Goal: Task Accomplishment & Management: Use online tool/utility

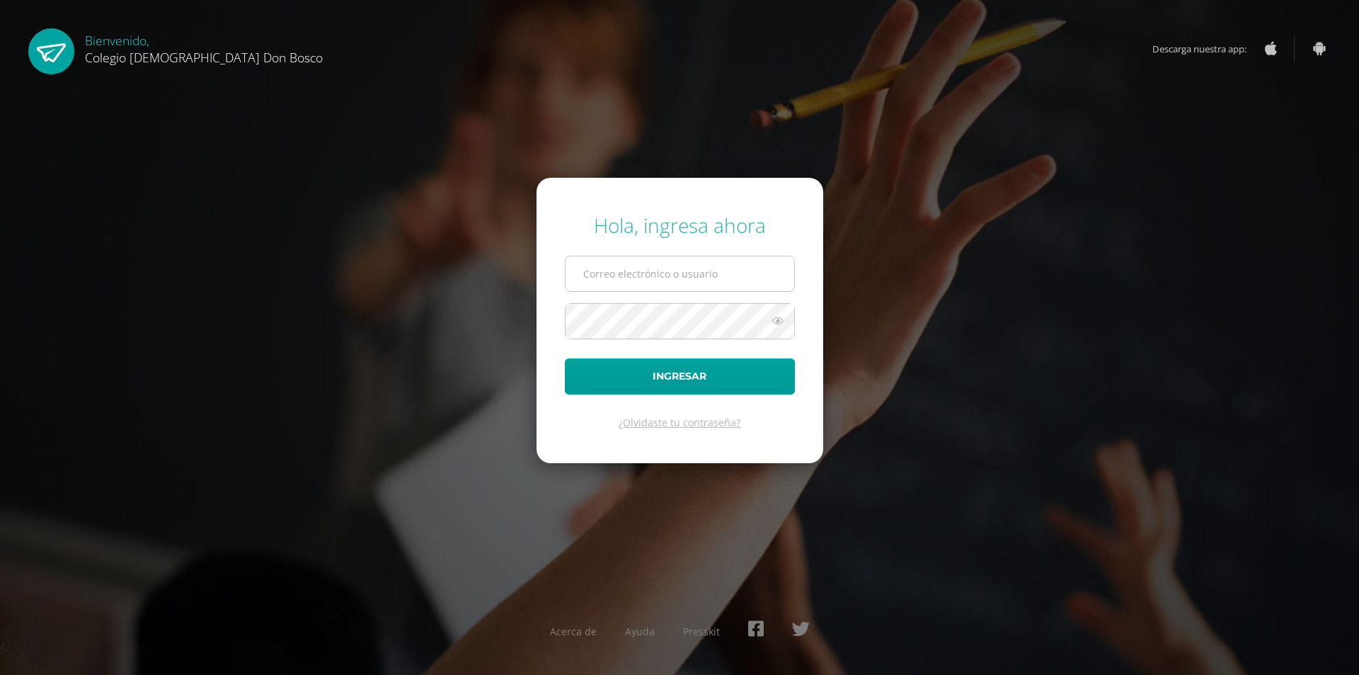
click at [627, 274] on input "text" at bounding box center [680, 273] width 229 height 35
type input "g_liquez@donbosco.edu.gt"
click at [565, 358] on button "Ingresar" at bounding box center [680, 376] width 230 height 36
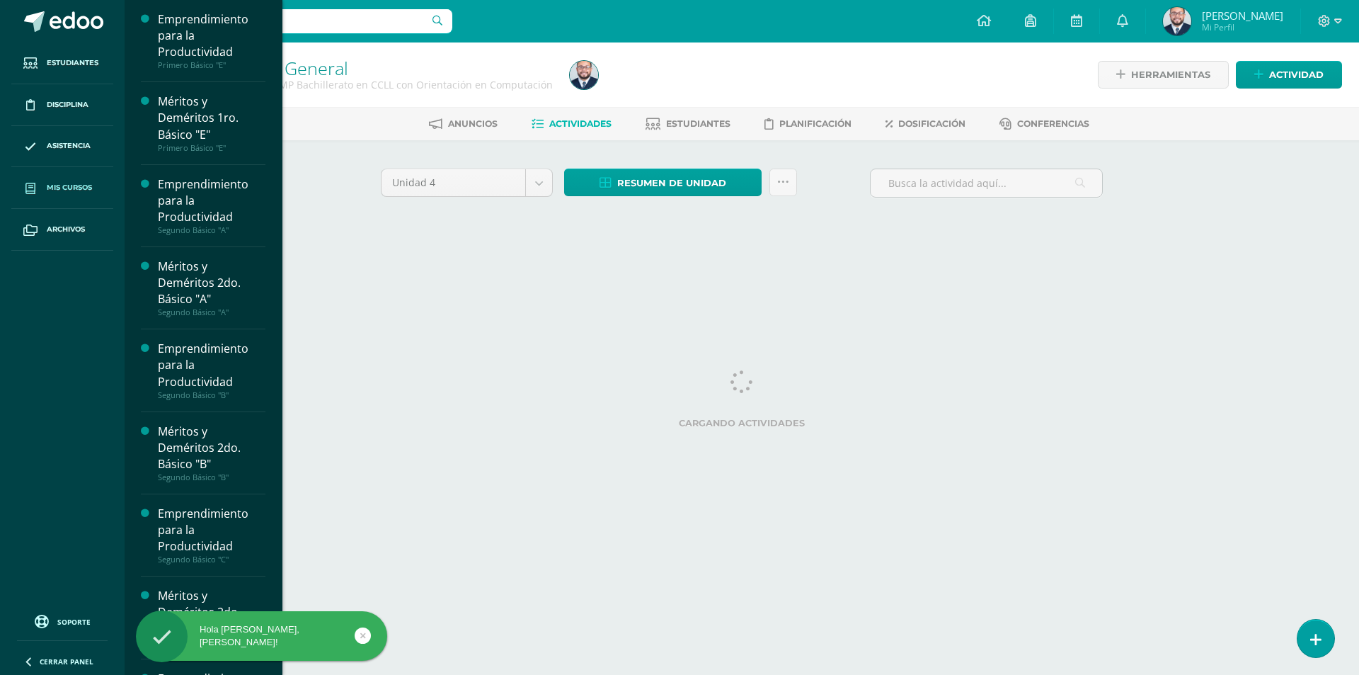
click at [44, 183] on link "Mis cursos" at bounding box center [62, 188] width 102 height 42
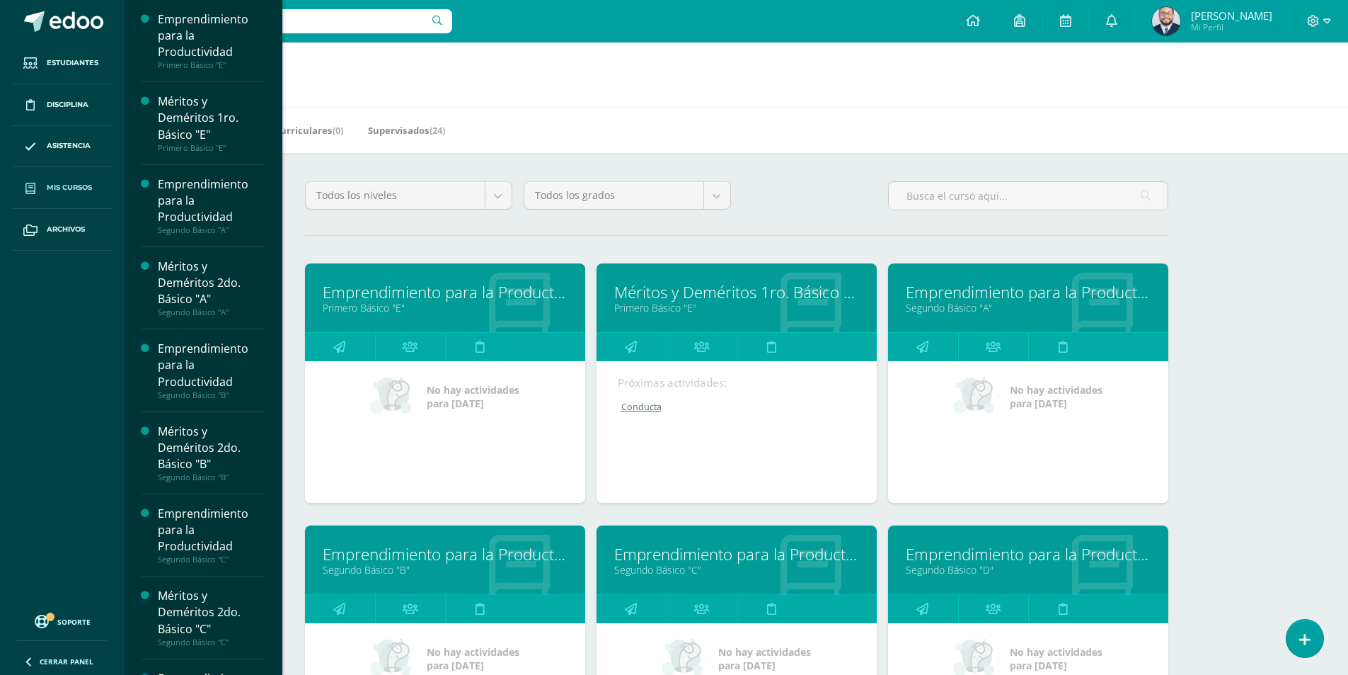
click at [839, 225] on div "Todos los niveles Todos los niveles Primaria Complementaria Bachillerato en CCL…" at bounding box center [737, 645] width 920 height 985
click at [835, 143] on div "Mis Cursos (24) Mis Extracurriculares (0) Supervisados (24)" at bounding box center [754, 130] width 1258 height 46
click at [345, 350] on icon at bounding box center [339, 347] width 12 height 28
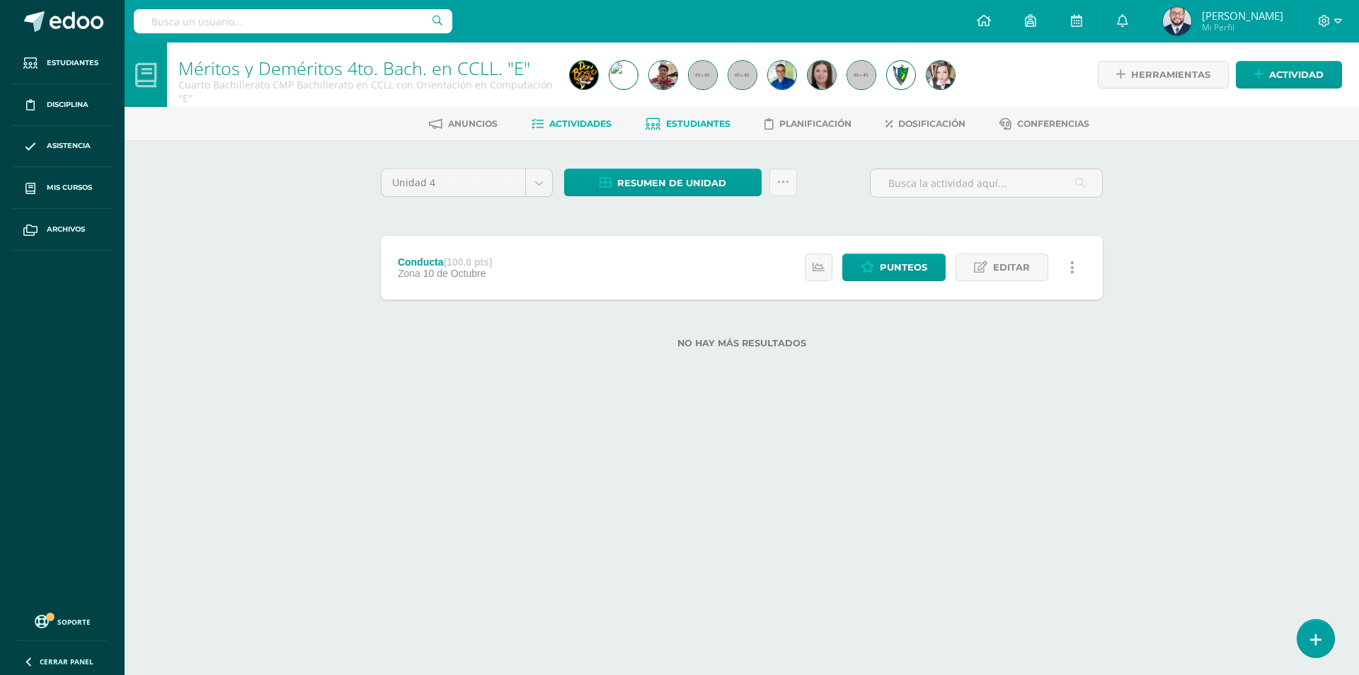
click at [648, 133] on link "Estudiantes" at bounding box center [688, 124] width 85 height 23
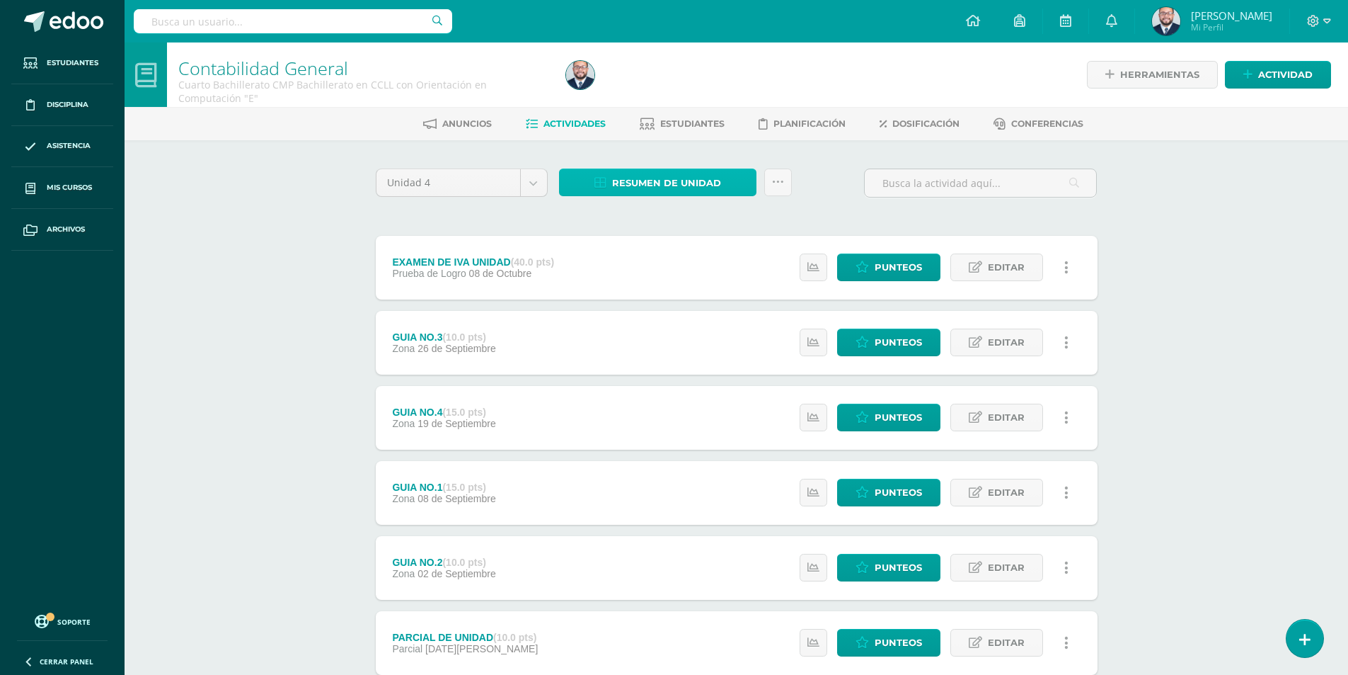
click at [670, 187] on span "Resumen de unidad" at bounding box center [666, 183] width 109 height 26
click at [691, 87] on link "Descargar como HTML" at bounding box center [658, 91] width 151 height 22
click at [670, 177] on span "Resumen de unidad" at bounding box center [666, 183] width 109 height 26
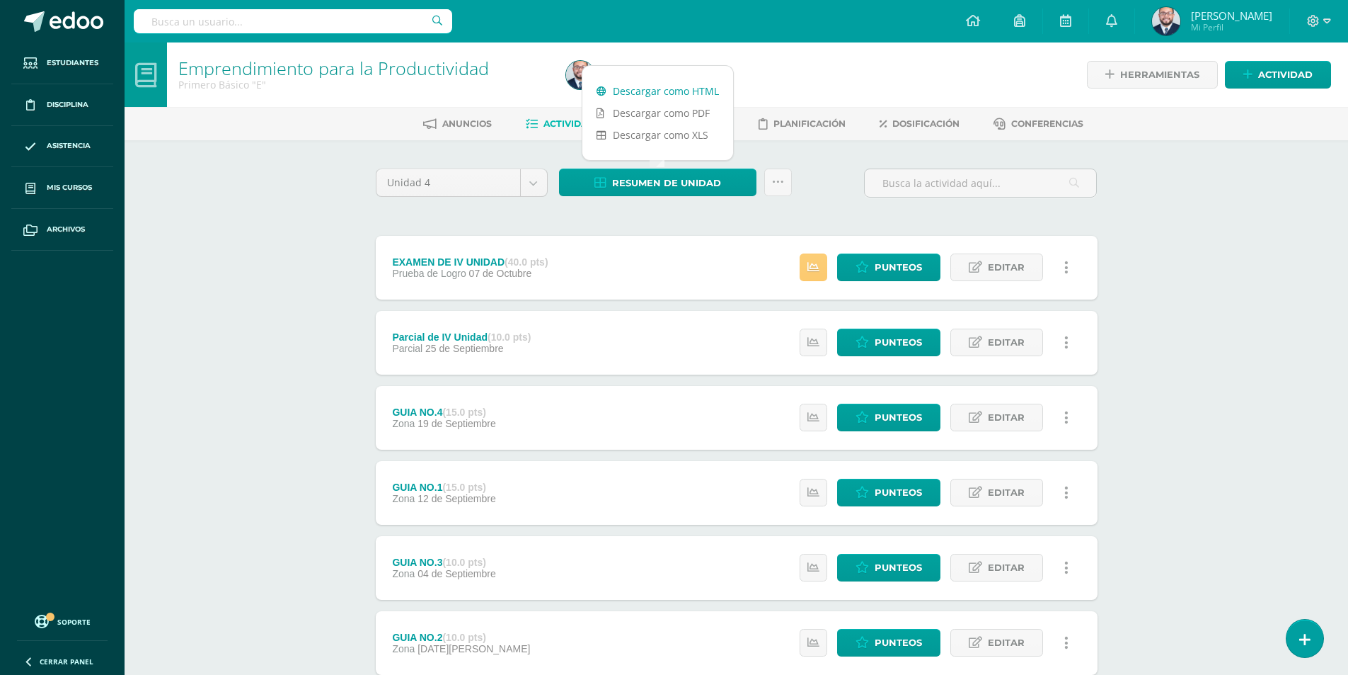
click at [688, 89] on link "Descargar como HTML" at bounding box center [658, 91] width 151 height 22
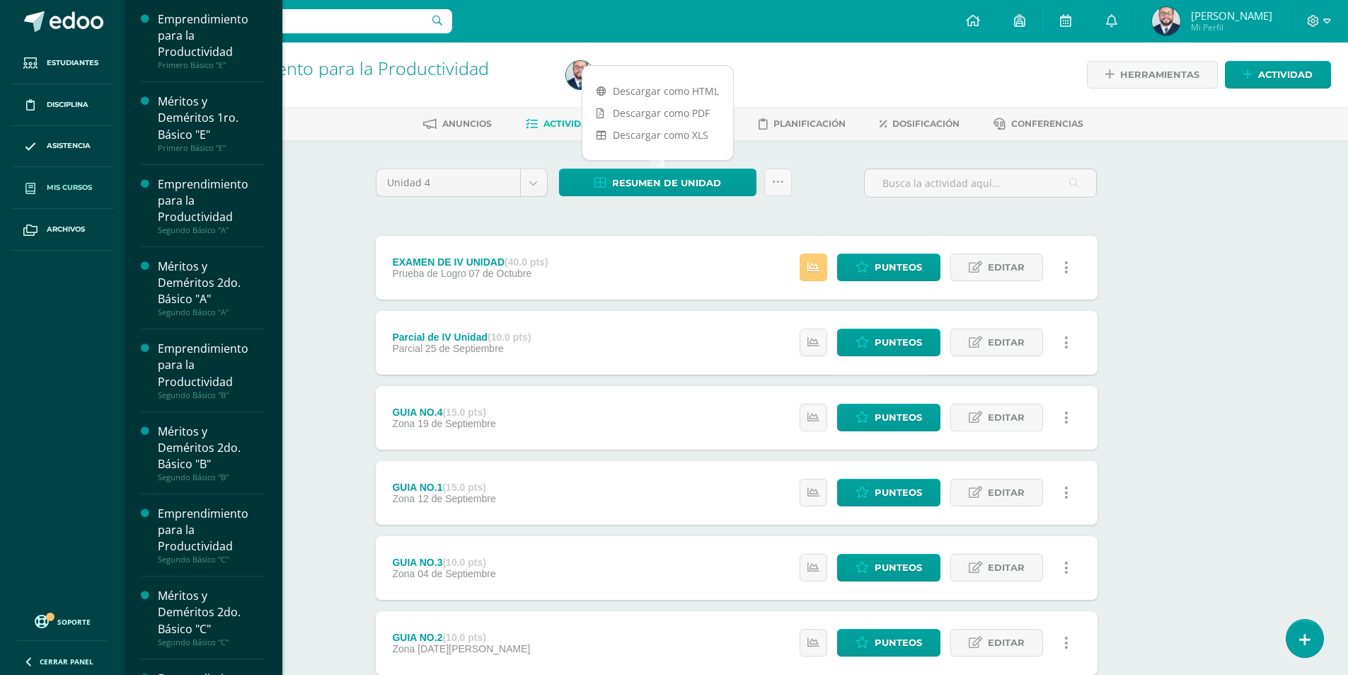
click at [57, 188] on span "Mis cursos" at bounding box center [69, 187] width 45 height 11
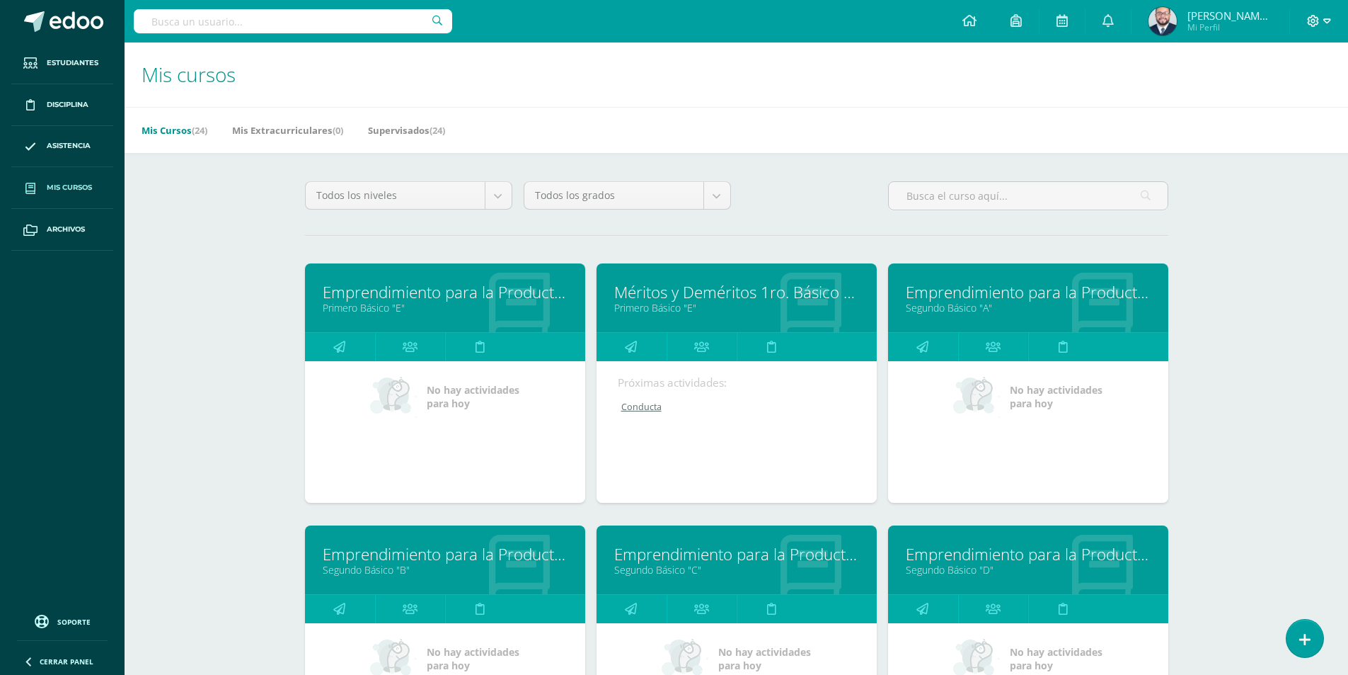
click at [1326, 27] on span at bounding box center [1319, 21] width 24 height 16
click at [1292, 93] on span "Cerrar sesión" at bounding box center [1283, 96] width 64 height 13
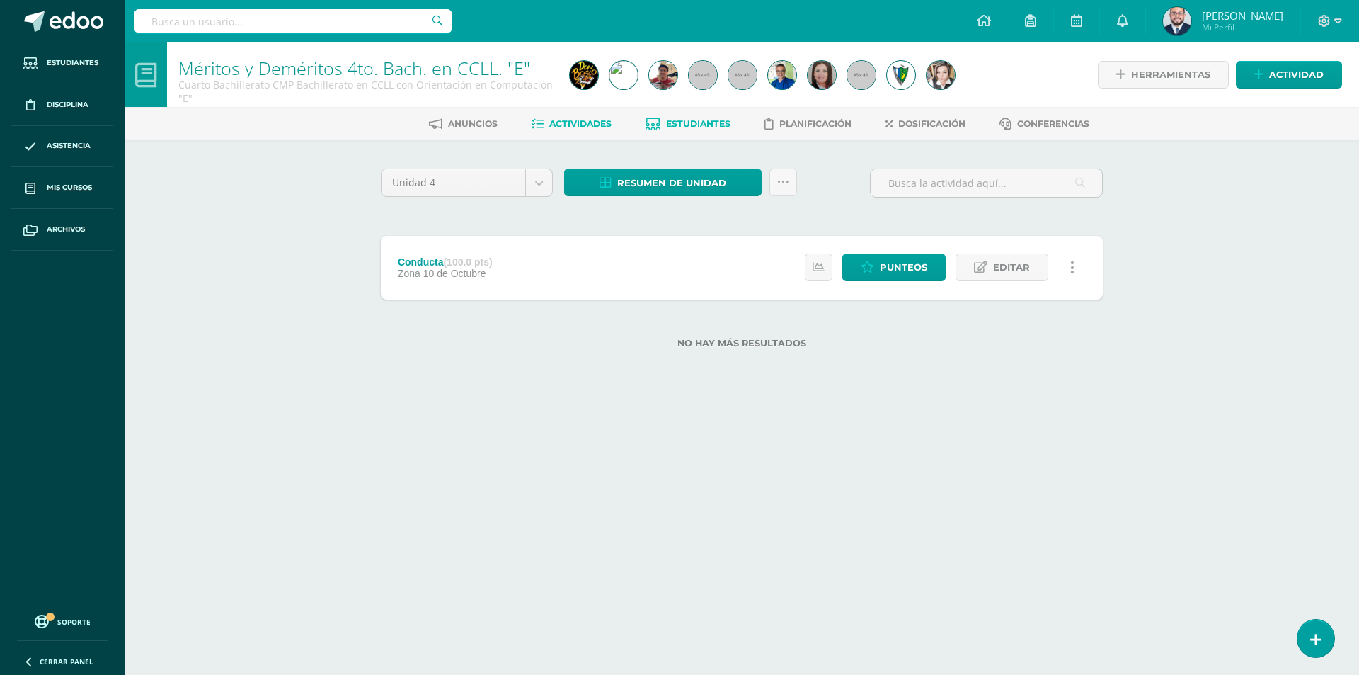
click at [711, 113] on link "Estudiantes" at bounding box center [688, 124] width 85 height 23
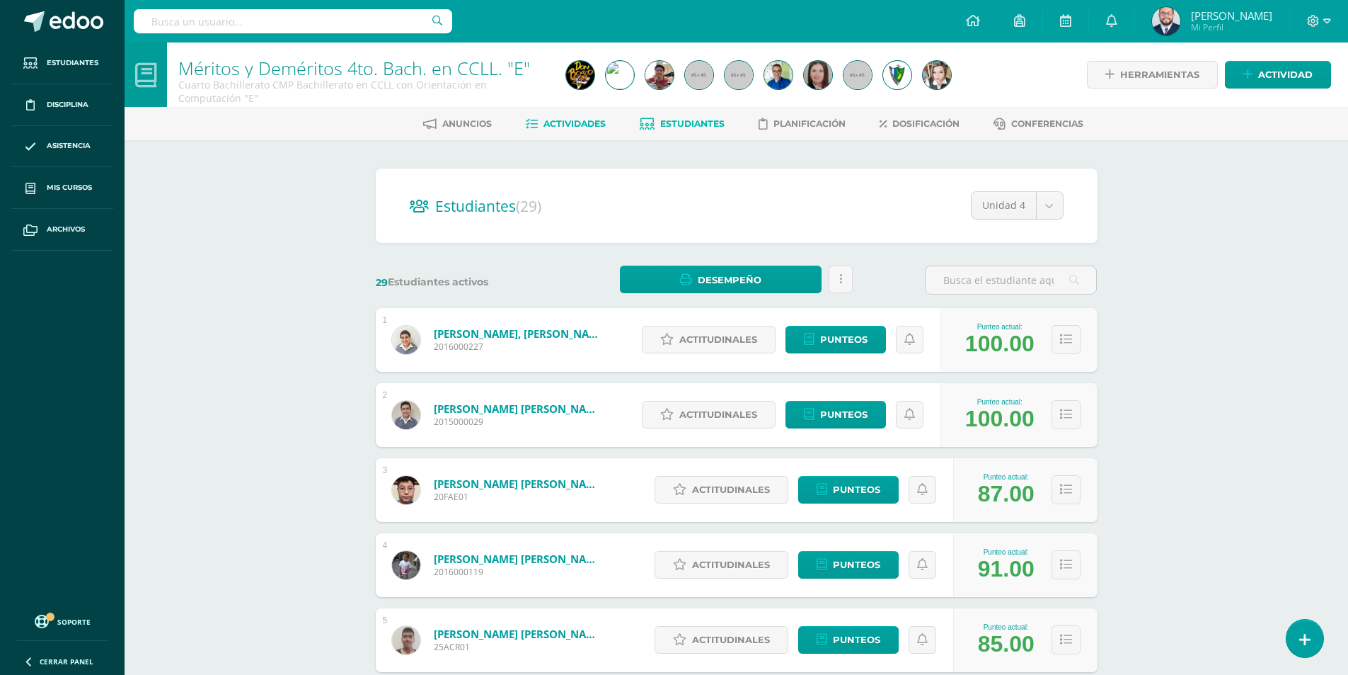
click at [585, 127] on span "Actividades" at bounding box center [575, 123] width 62 height 11
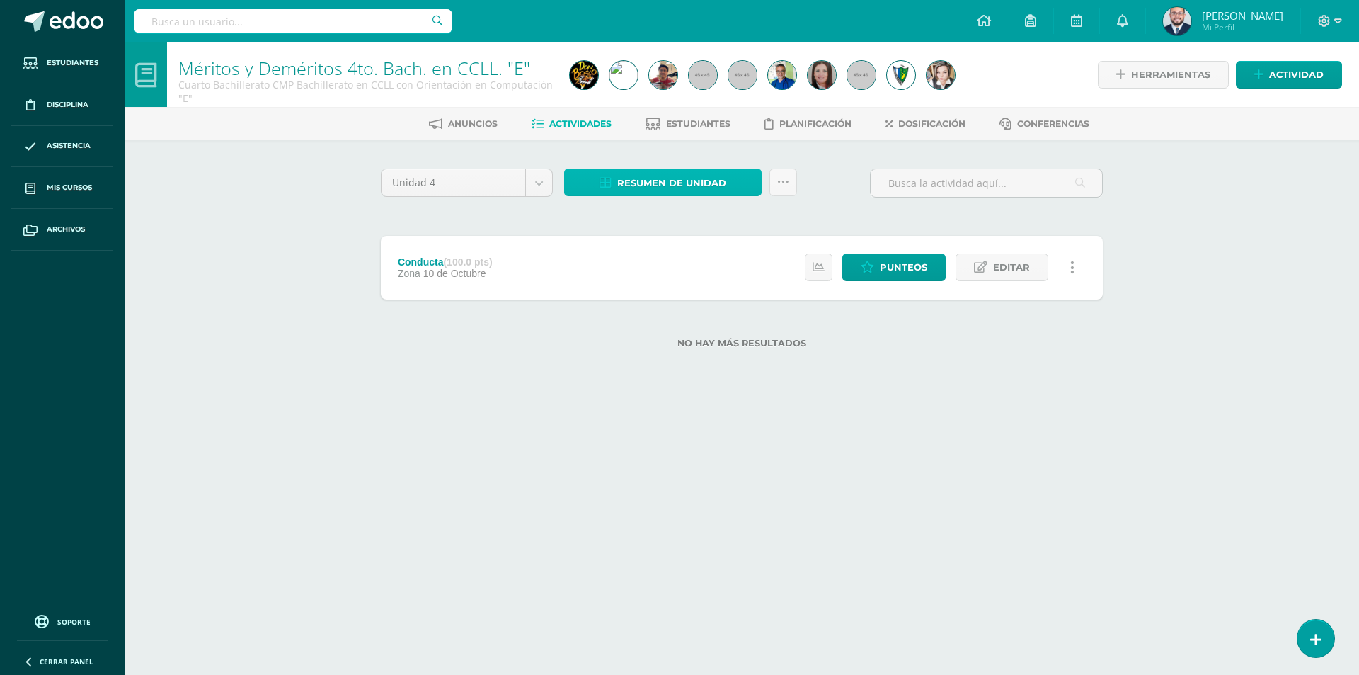
click at [643, 185] on span "Resumen de unidad" at bounding box center [671, 183] width 109 height 26
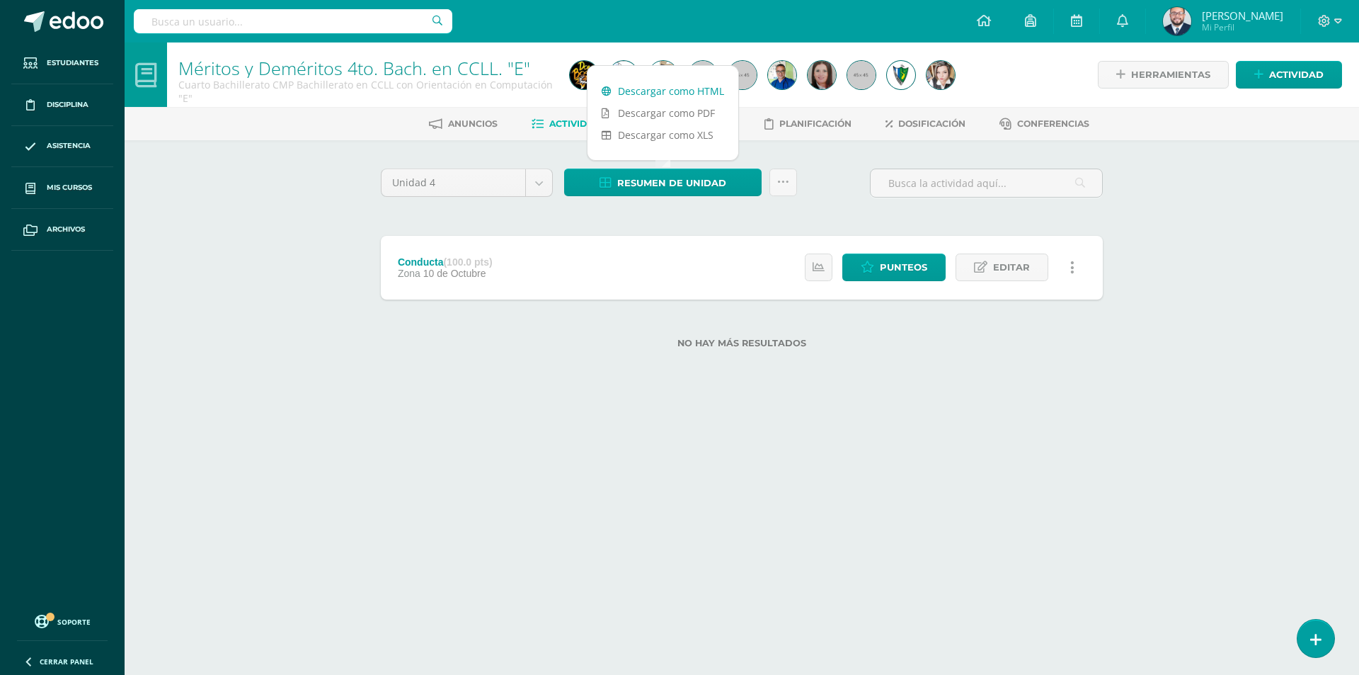
click at [663, 89] on link "Descargar como HTML" at bounding box center [662, 91] width 151 height 22
click at [712, 394] on html "Estudiantes Disciplina Asistencia Mis cursos Archivos Soporte Ayuda Reportar un…" at bounding box center [679, 197] width 1359 height 394
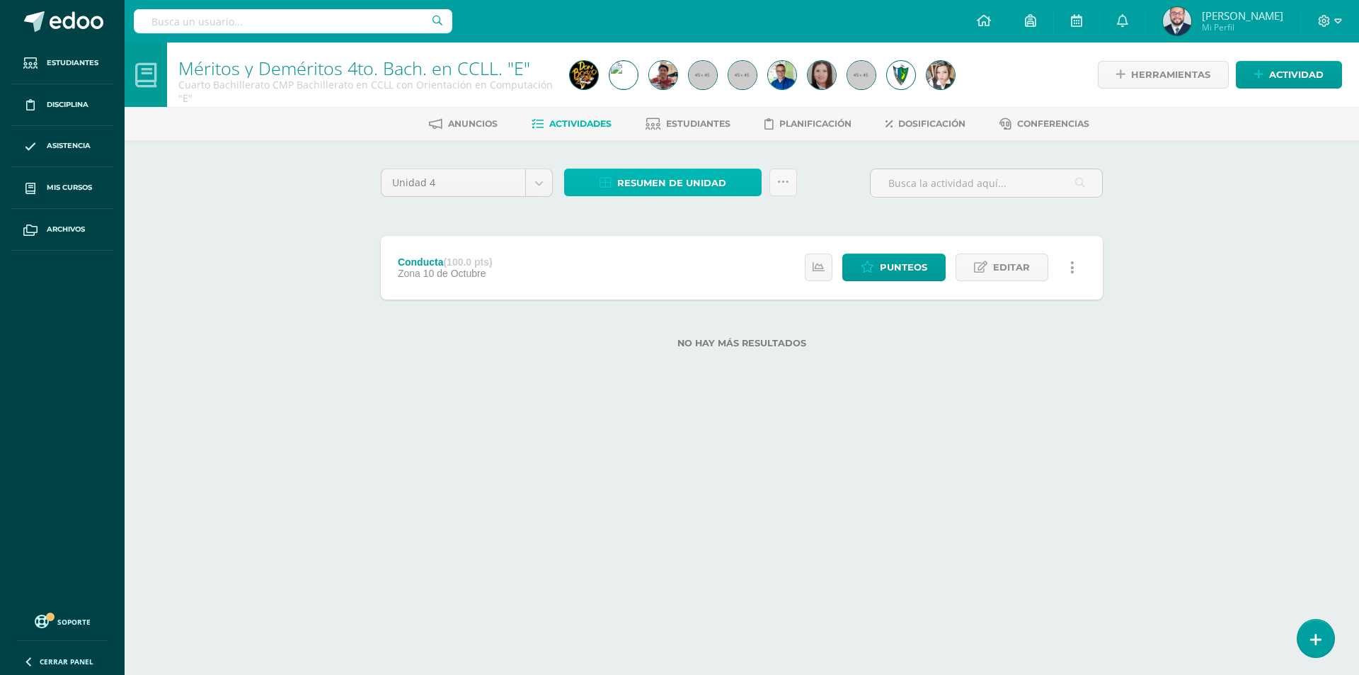
click at [649, 186] on span "Resumen de unidad" at bounding box center [671, 183] width 109 height 26
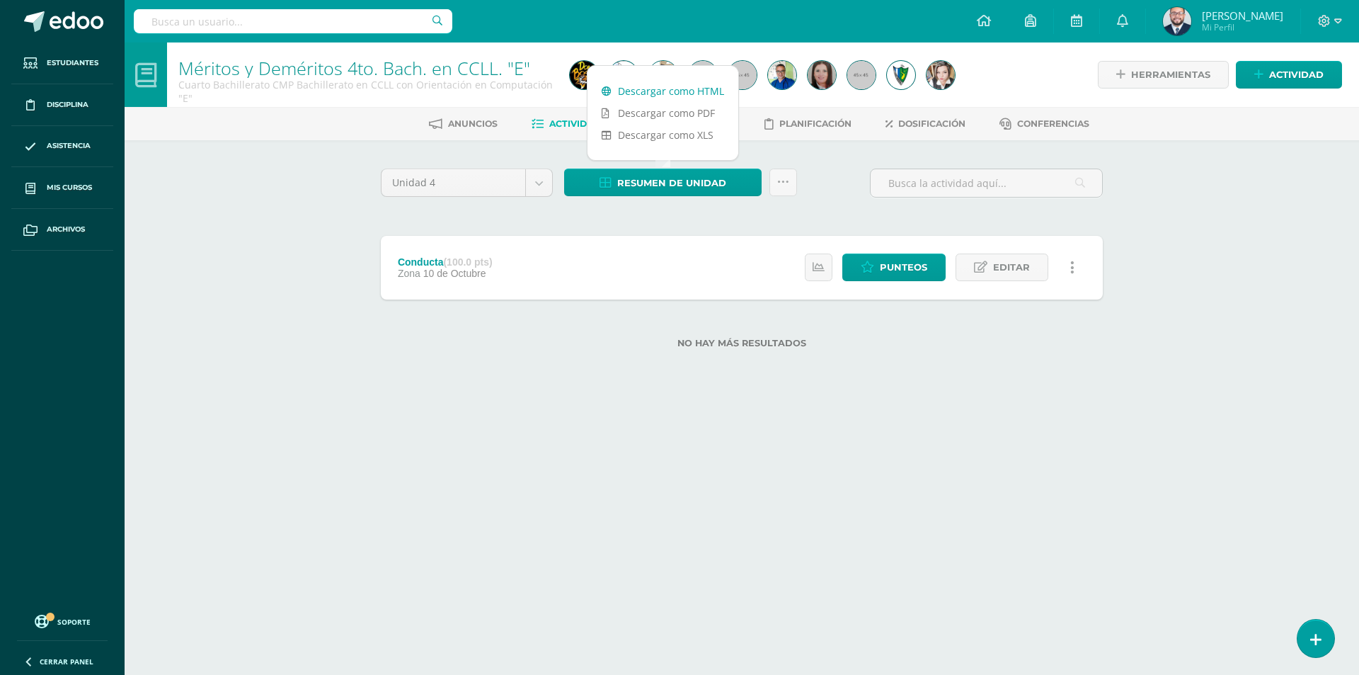
click at [691, 83] on link "Descargar como HTML" at bounding box center [662, 91] width 151 height 22
click at [1331, 15] on span at bounding box center [1330, 21] width 24 height 16
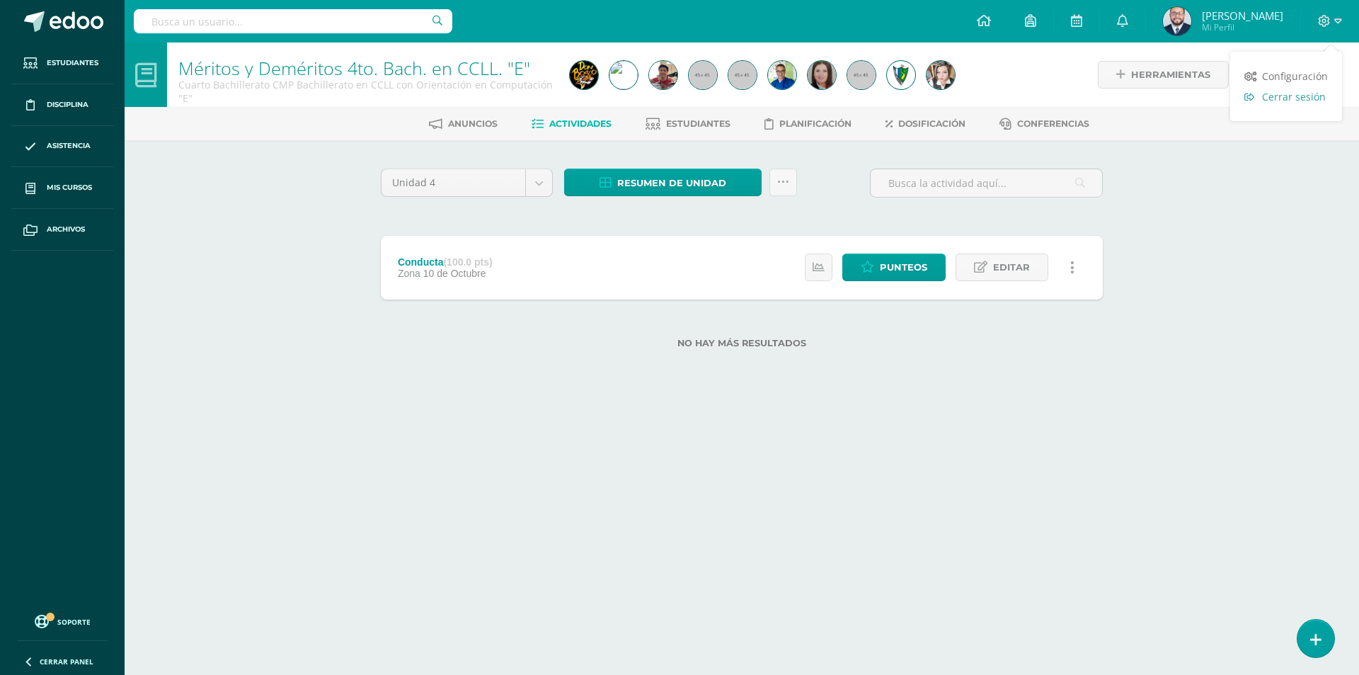
click at [1290, 96] on span "Cerrar sesión" at bounding box center [1294, 96] width 64 height 13
